Goal: Task Accomplishment & Management: Manage account settings

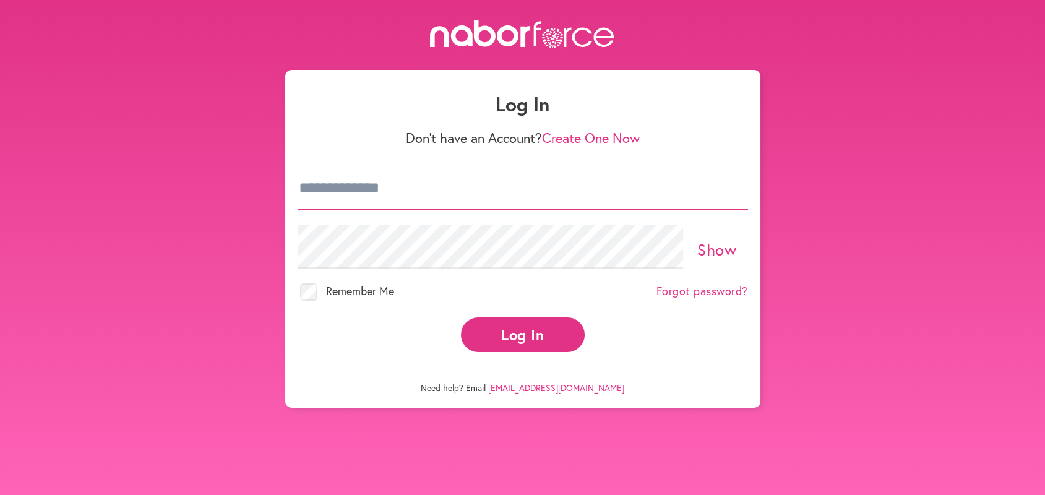
click at [300, 183] on input "email" at bounding box center [523, 188] width 450 height 43
type input "**********"
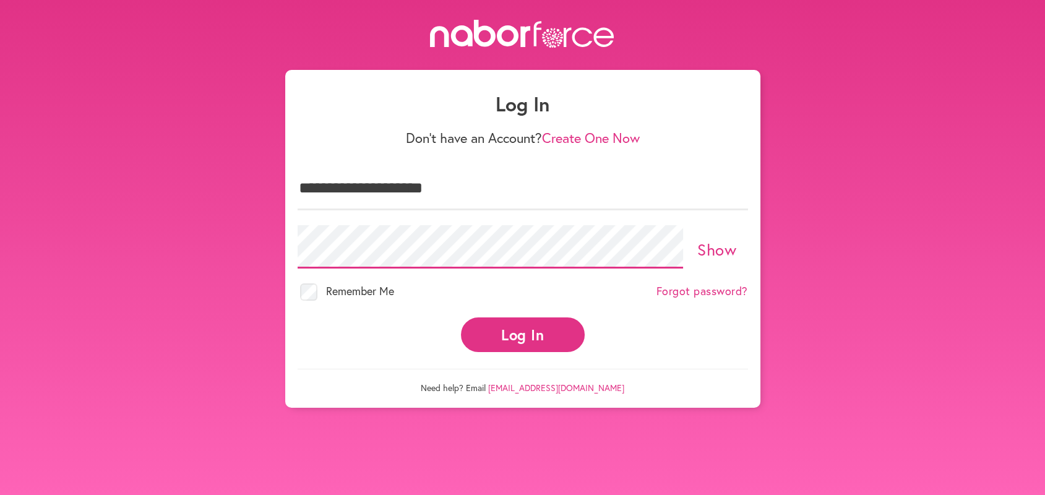
click at [461, 317] on button "Log In" at bounding box center [523, 334] width 124 height 34
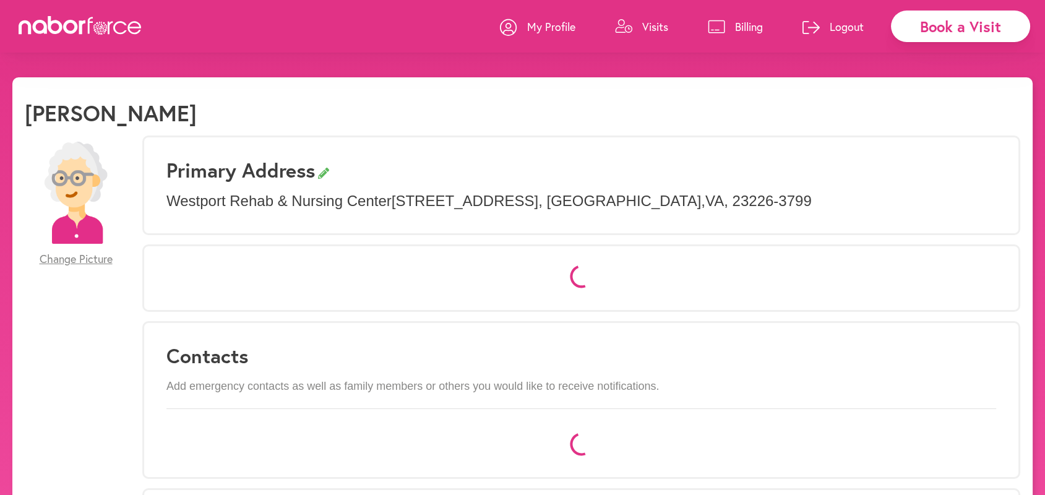
select select "*"
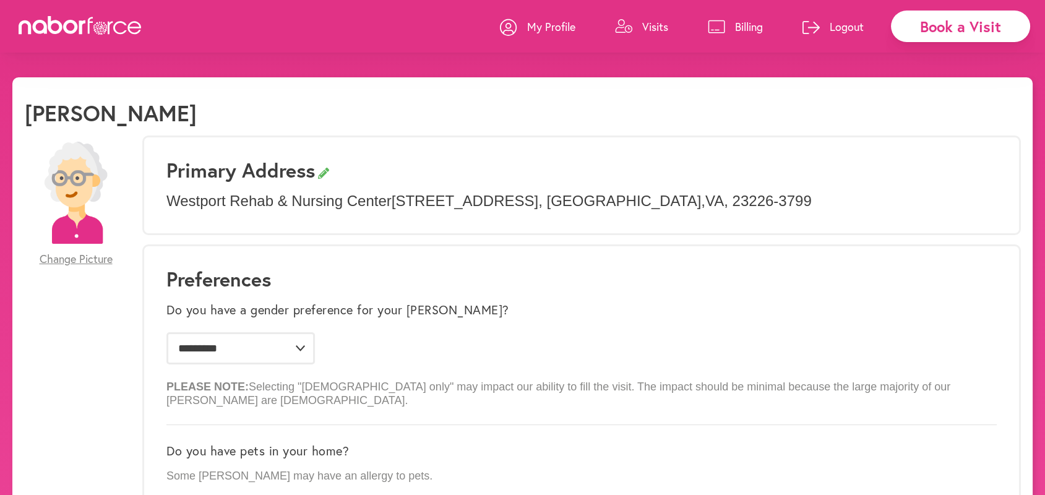
click at [658, 24] on p "Visits" at bounding box center [655, 26] width 26 height 15
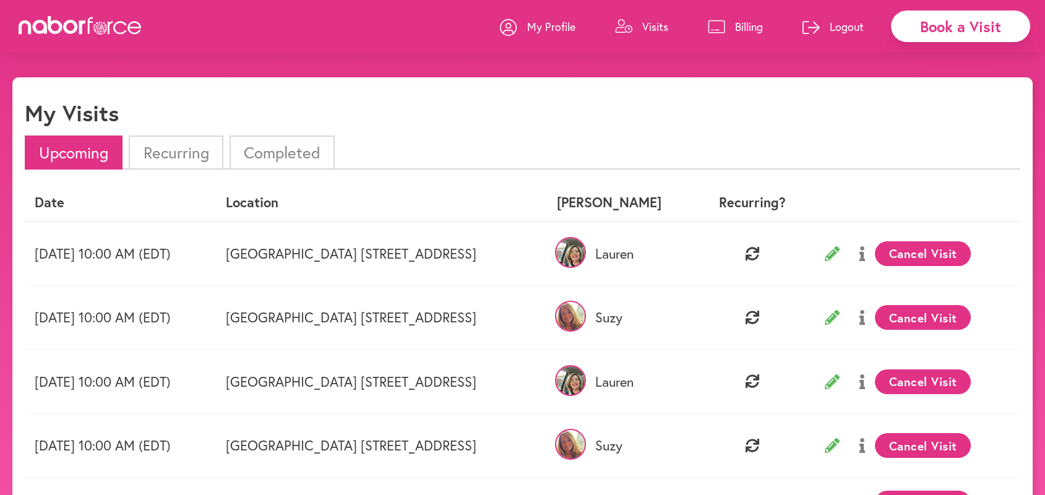
click at [855, 25] on p "Logout" at bounding box center [847, 26] width 34 height 15
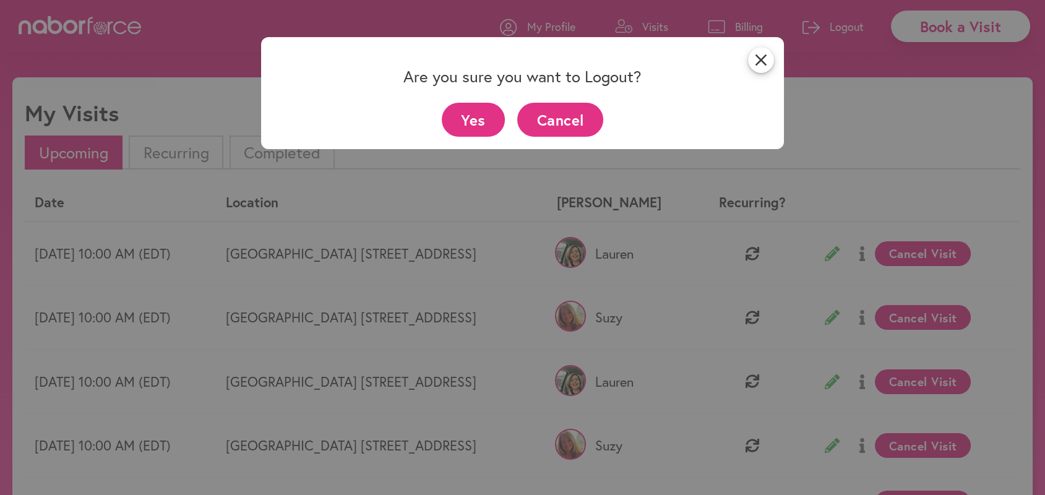
click at [482, 122] on button "Yes" at bounding box center [474, 120] width 64 height 34
